Goal: Task Accomplishment & Management: Manage account settings

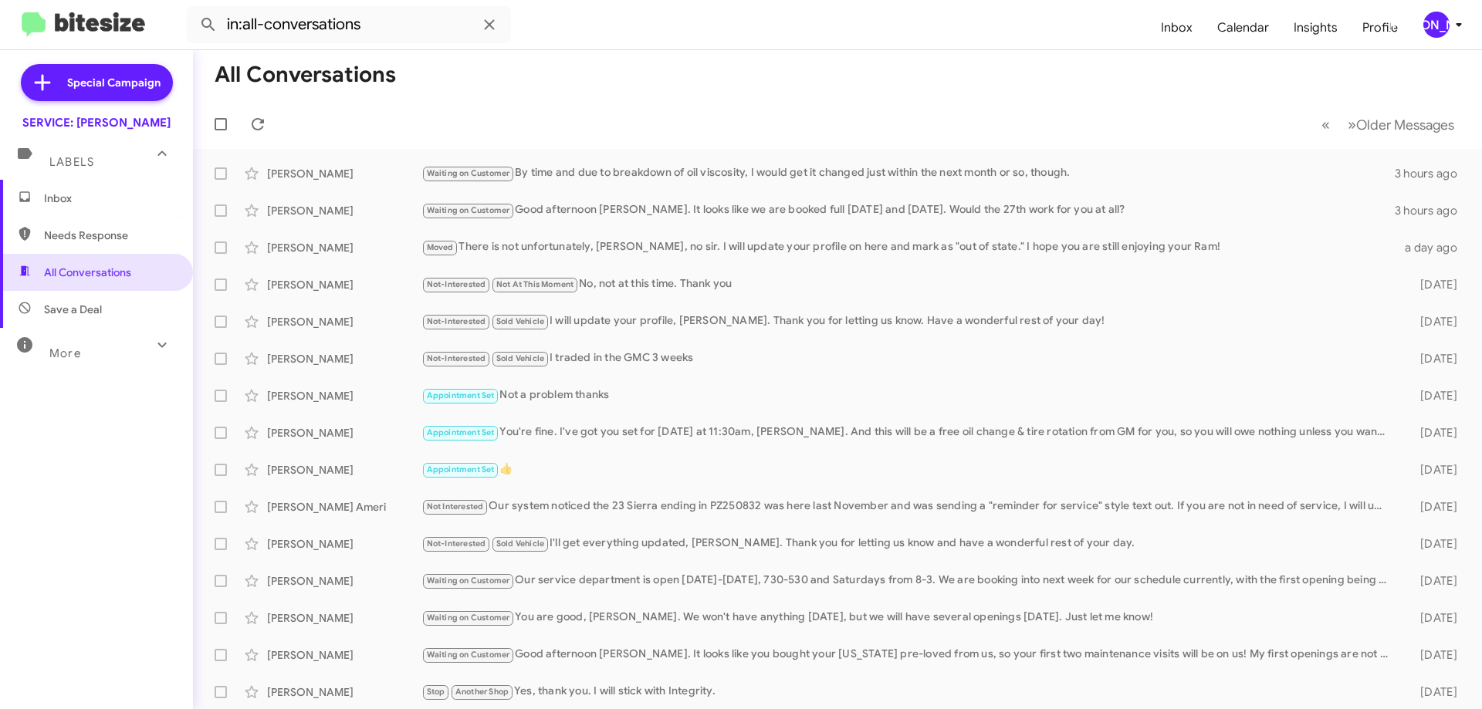
click at [277, 119] on mat-toolbar-row "« Previous » Next Older Messages" at bounding box center [837, 124] width 1289 height 49
click at [59, 348] on span "More" at bounding box center [65, 354] width 32 height 14
click at [53, 395] on span "Important" at bounding box center [109, 395] width 131 height 15
type input "in:important"
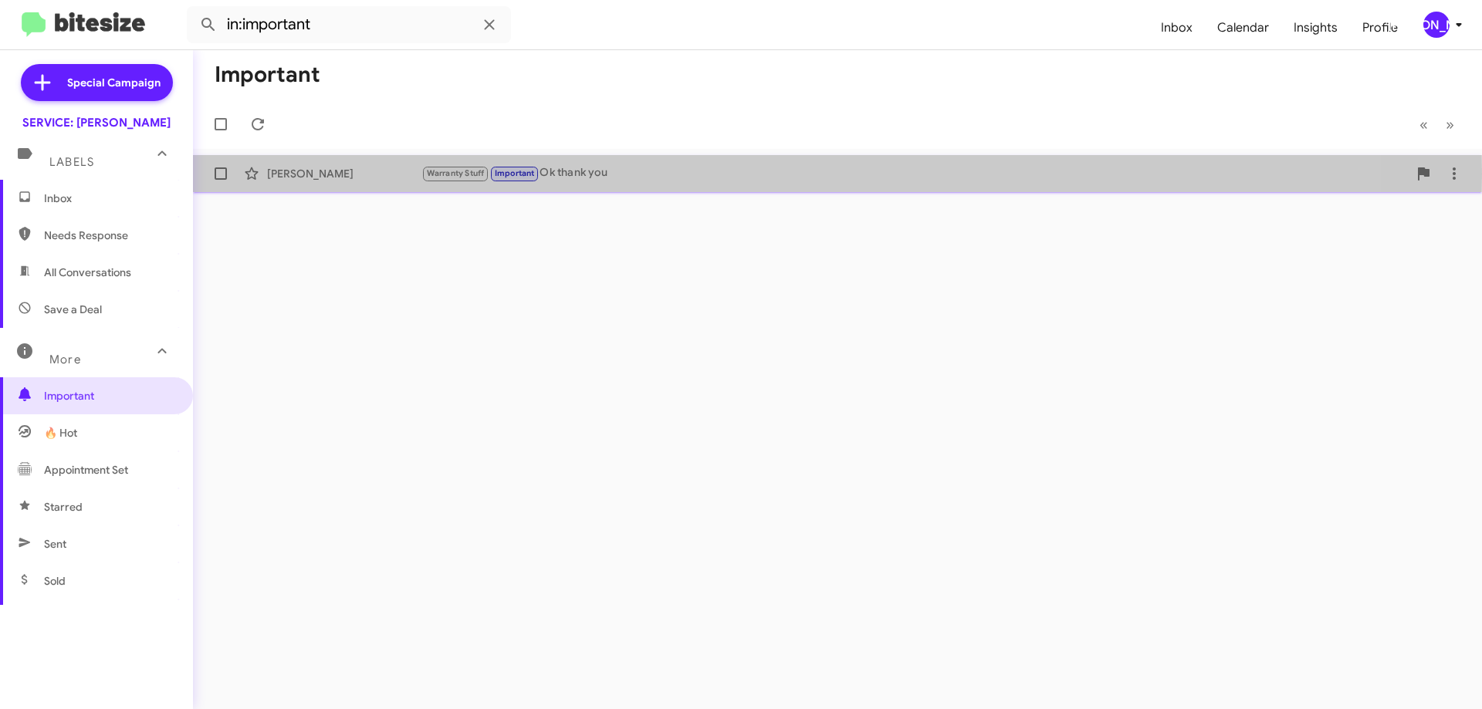
click at [647, 174] on div "Warranty Stuff Important Ok thank you" at bounding box center [914, 173] width 986 height 18
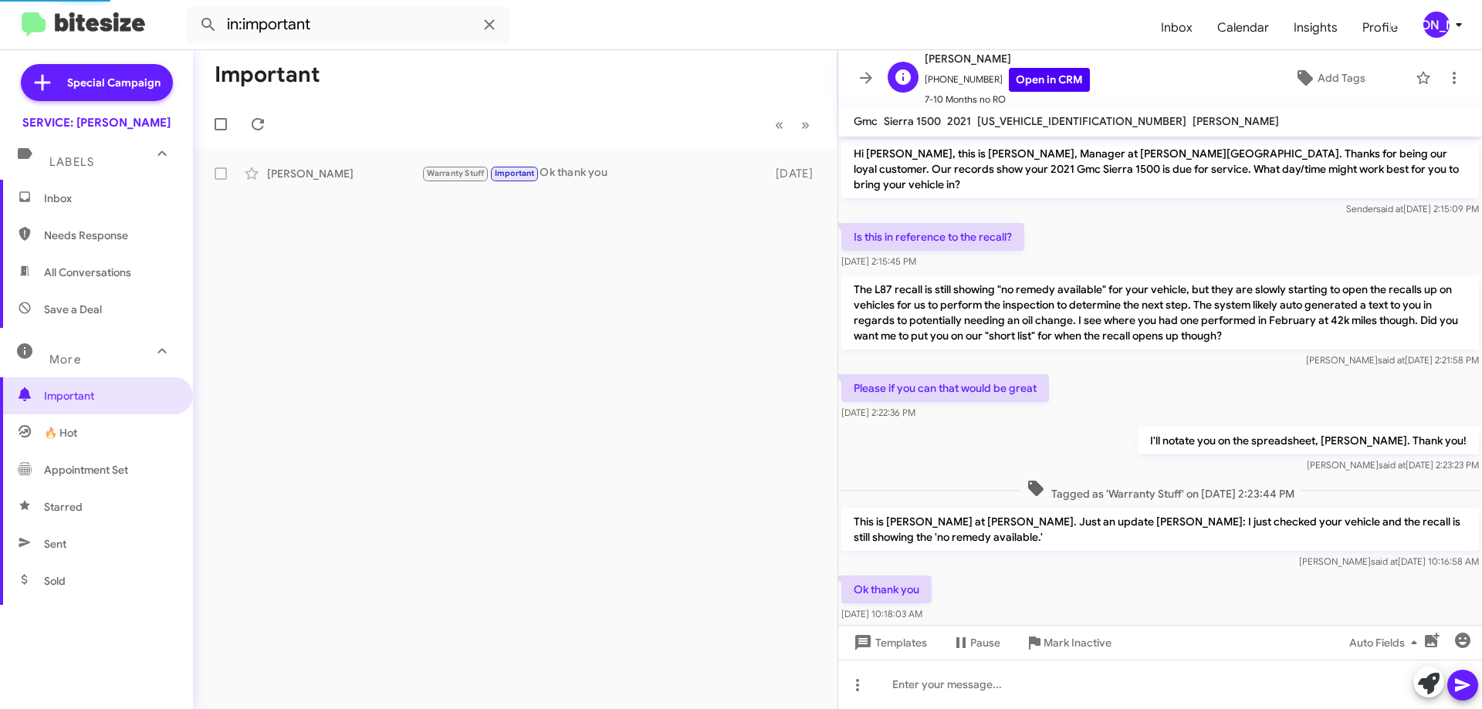
scroll to position [15, 0]
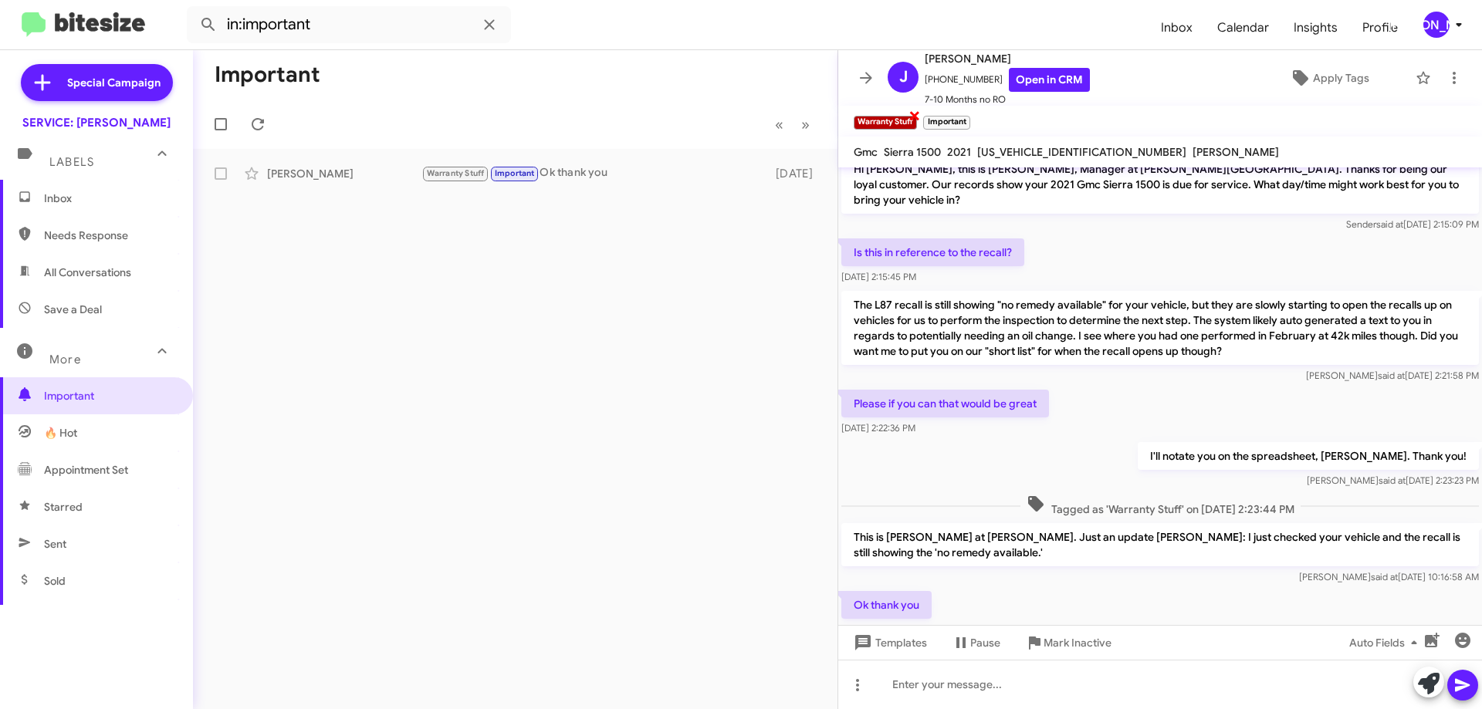
click at [913, 113] on span "×" at bounding box center [914, 115] width 12 height 19
click at [898, 115] on span "×" at bounding box center [897, 115] width 12 height 19
click at [1322, 70] on span "Apply Tags" at bounding box center [1341, 78] width 56 height 28
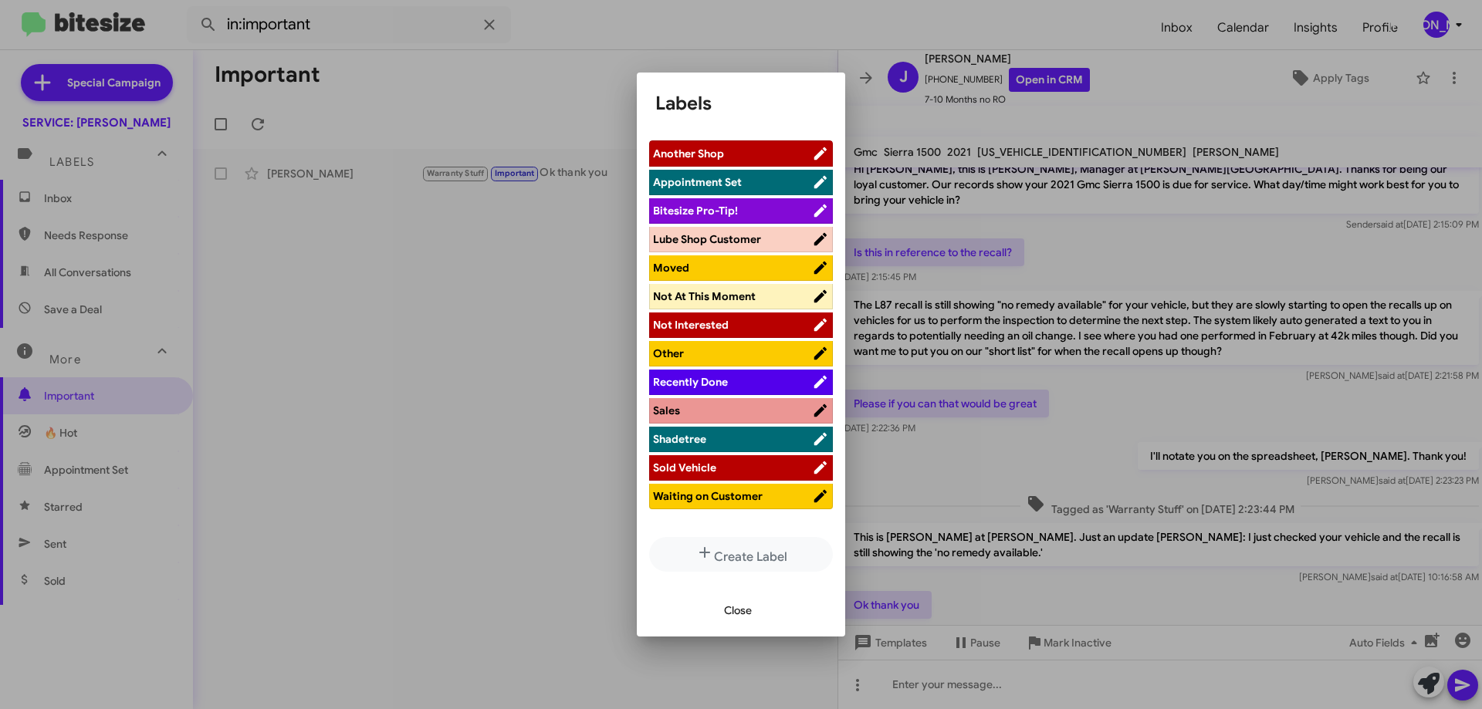
click at [736, 178] on span "Appointment Set" at bounding box center [697, 182] width 89 height 14
click at [735, 604] on span "Close" at bounding box center [738, 611] width 28 height 28
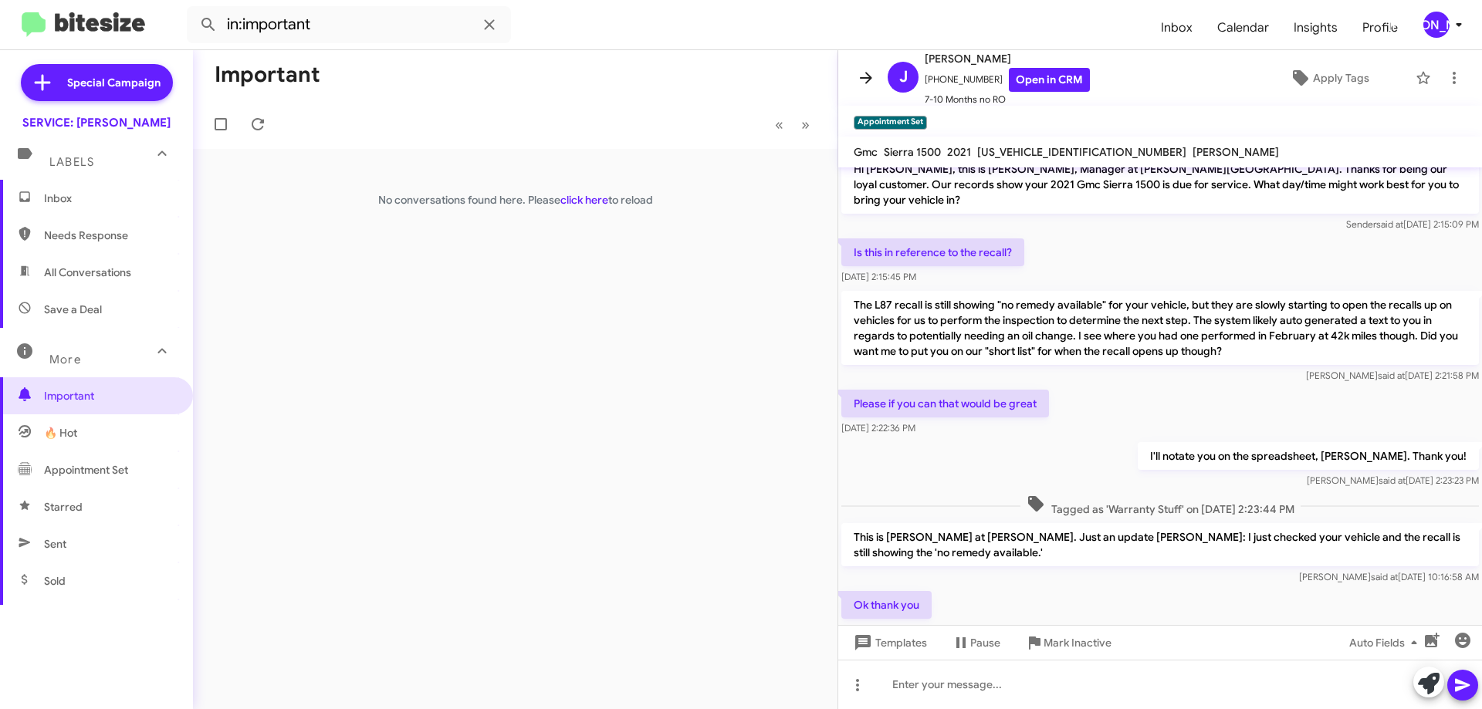
click at [857, 76] on icon at bounding box center [866, 78] width 19 height 19
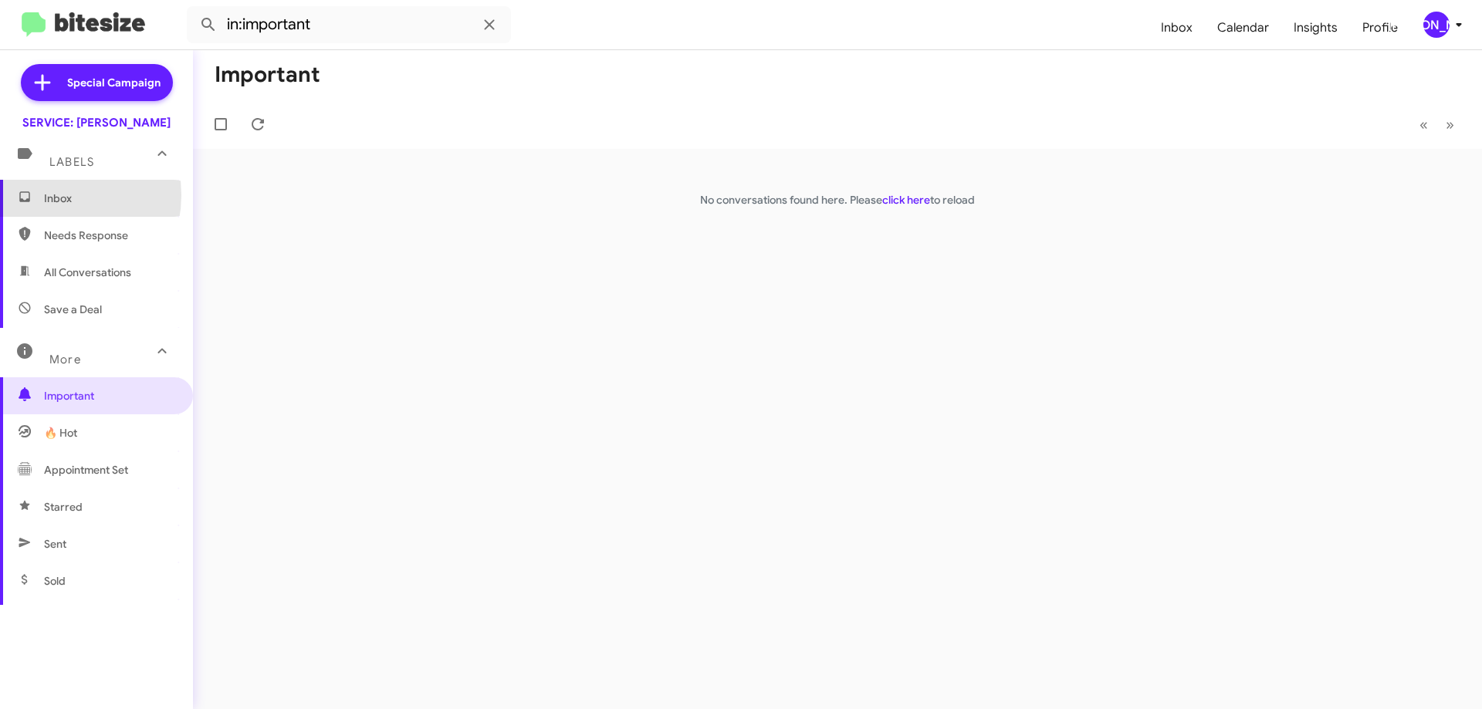
click at [46, 195] on span "Inbox" at bounding box center [109, 198] width 131 height 15
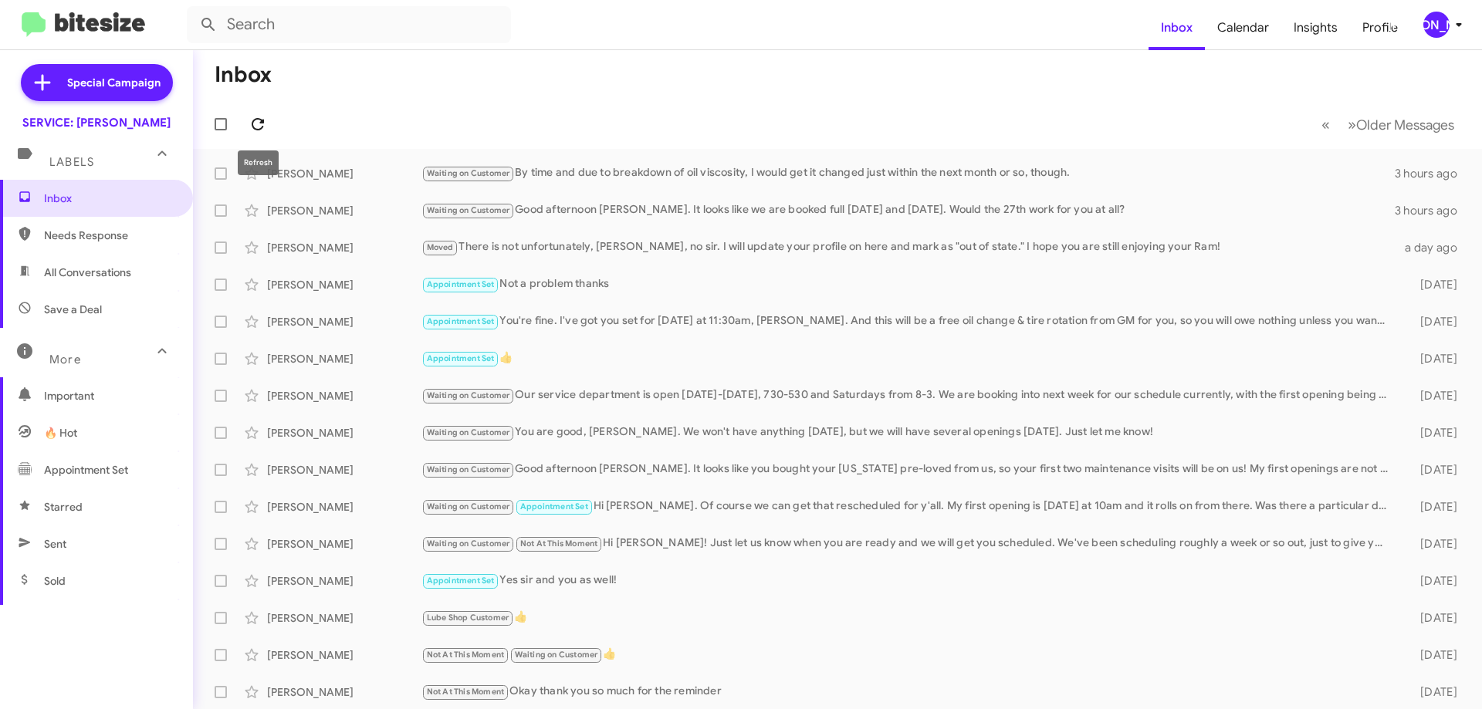
click at [264, 120] on icon at bounding box center [258, 124] width 12 height 12
